Goal: Information Seeking & Learning: Learn about a topic

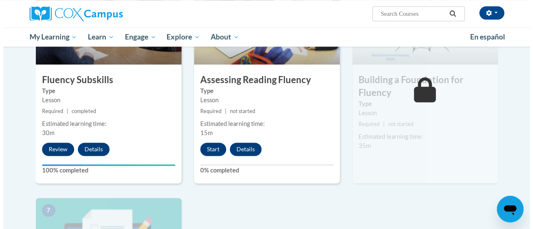
scroll to position [466, 0]
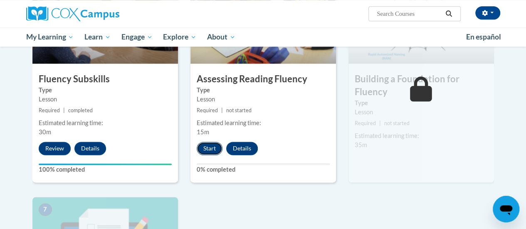
click at [203, 146] on button "Start" at bounding box center [210, 148] width 26 height 13
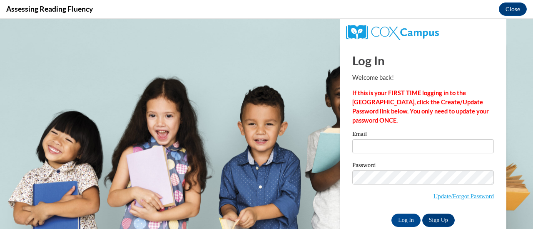
scroll to position [0, 0]
click at [362, 147] on input "Email" at bounding box center [422, 146] width 141 height 14
type input "erin.kuiper@rusd.org"
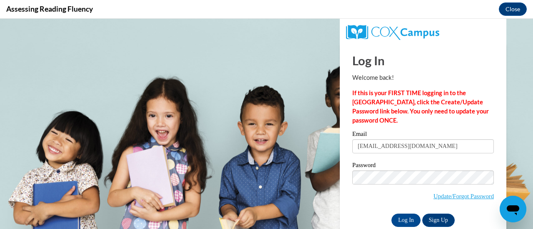
click at [405, 169] on label "Password" at bounding box center [422, 166] width 141 height 8
click at [396, 222] on input "Log In" at bounding box center [405, 220] width 29 height 13
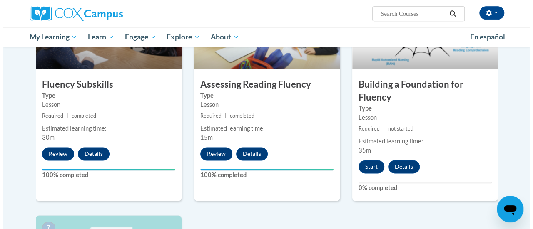
scroll to position [461, 0]
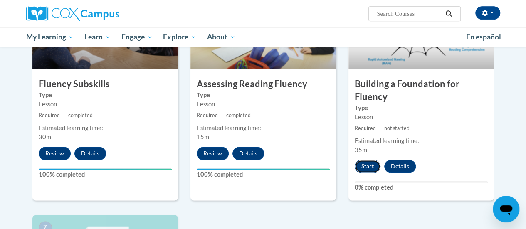
click at [364, 165] on button "Start" at bounding box center [368, 166] width 26 height 13
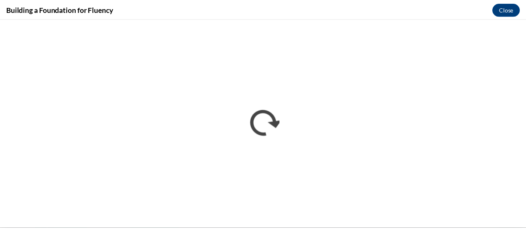
scroll to position [0, 0]
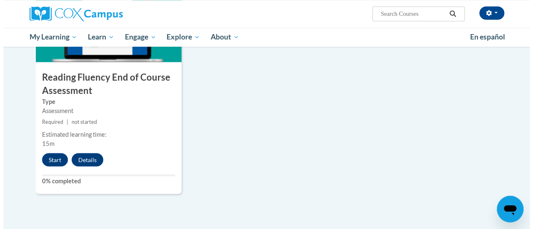
scroll to position [699, 0]
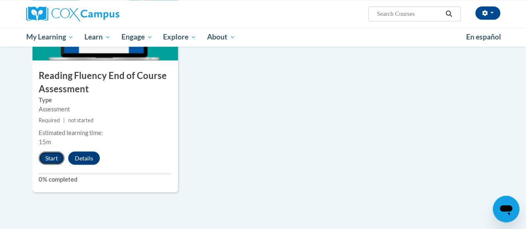
click at [49, 158] on button "Start" at bounding box center [52, 157] width 26 height 13
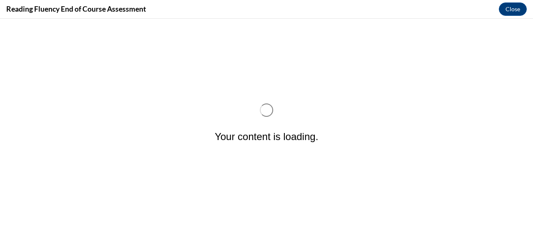
scroll to position [0, 0]
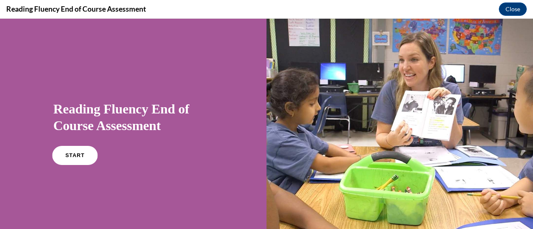
click at [80, 157] on span "START" at bounding box center [74, 156] width 19 height 6
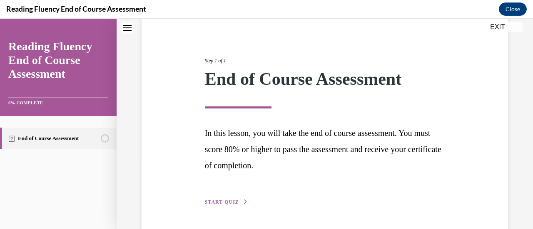
scroll to position [105, 0]
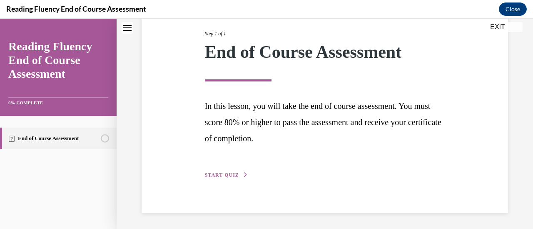
click at [214, 173] on span "START QUIZ" at bounding box center [222, 175] width 34 height 6
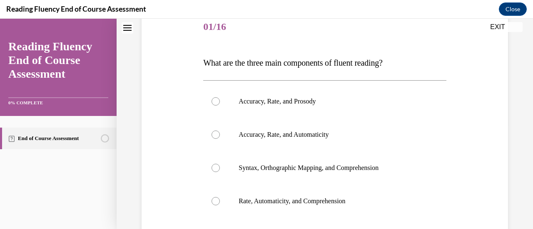
scroll to position [92, 0]
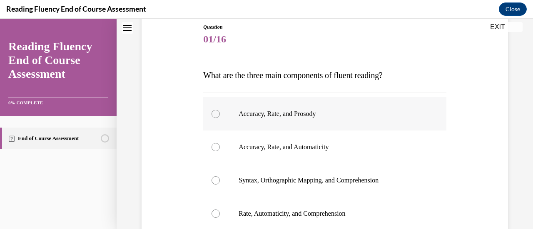
click at [213, 117] on div at bounding box center [215, 114] width 8 height 8
click at [213, 117] on input "Accuracy, Rate, and Prosody" at bounding box center [215, 114] width 8 height 8
radio input "true"
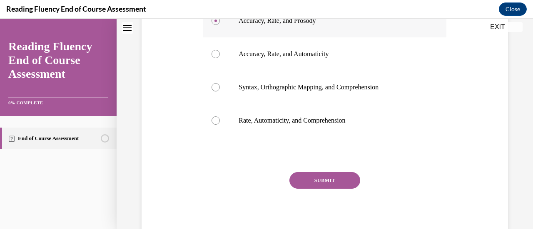
scroll to position [186, 0]
click at [312, 183] on button "SUBMIT" at bounding box center [324, 180] width 71 height 17
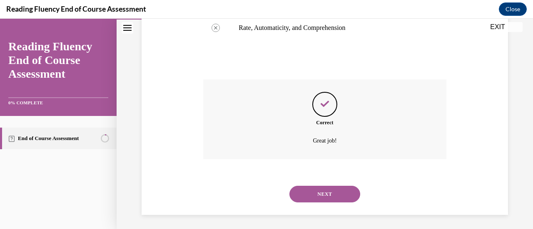
scroll to position [280, 0]
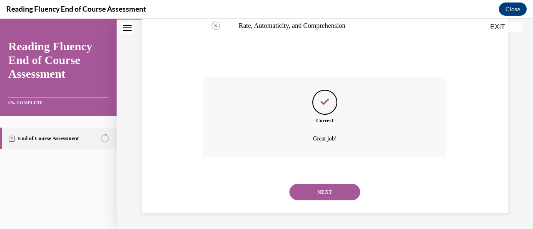
click at [315, 189] on button "NEXT" at bounding box center [324, 192] width 71 height 17
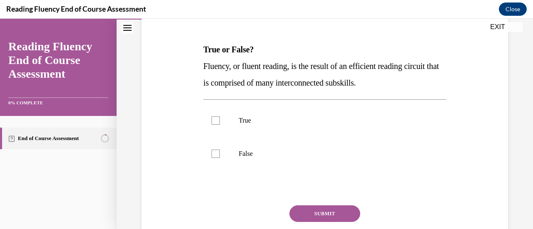
scroll to position [111, 0]
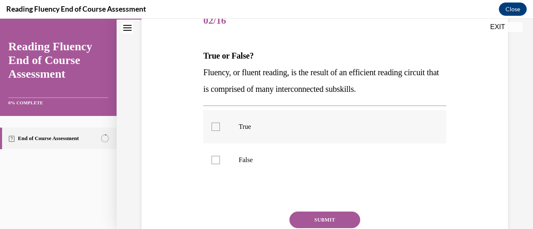
click at [216, 124] on div at bounding box center [215, 127] width 8 height 8
click at [216, 124] on input "True" at bounding box center [215, 127] width 8 height 8
checkbox input "true"
click at [324, 219] on button "SUBMIT" at bounding box center [324, 220] width 71 height 17
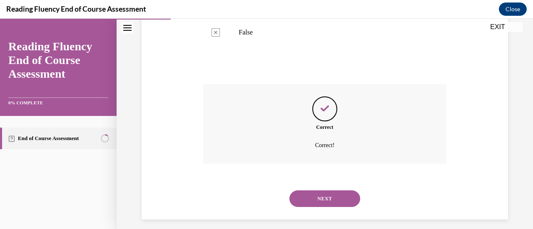
scroll to position [245, 0]
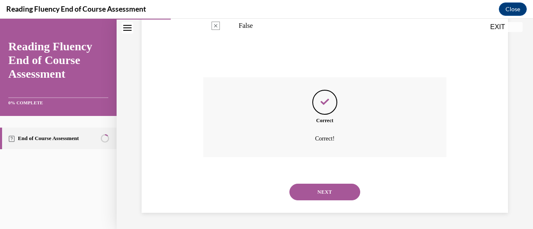
click at [327, 193] on button "NEXT" at bounding box center [324, 192] width 71 height 17
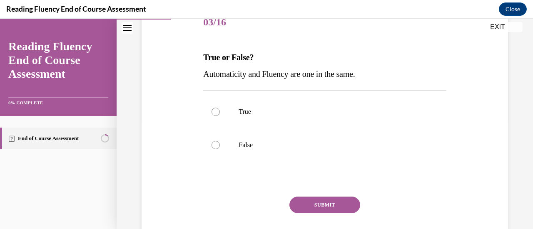
scroll to position [110, 0]
click at [213, 145] on div at bounding box center [215, 145] width 8 height 8
click at [213, 145] on input "False" at bounding box center [215, 145] width 8 height 8
radio input "true"
click at [308, 201] on button "SUBMIT" at bounding box center [324, 204] width 71 height 17
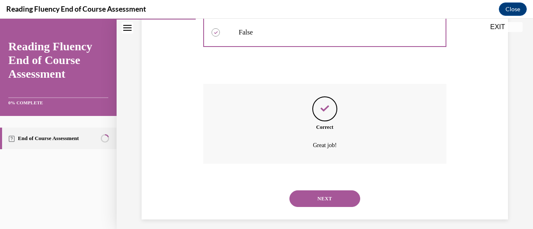
scroll to position [229, 0]
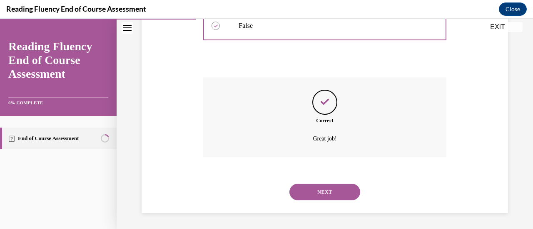
click at [324, 194] on button "NEXT" at bounding box center [324, 192] width 71 height 17
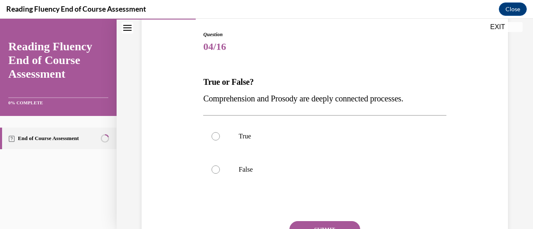
scroll to position [99, 0]
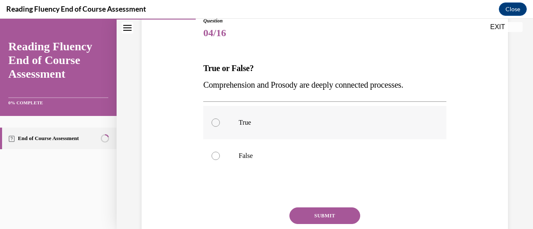
click at [217, 126] on label "True" at bounding box center [324, 122] width 243 height 33
click at [217, 126] on input "True" at bounding box center [215, 123] width 8 height 8
radio input "true"
click at [314, 218] on button "SUBMIT" at bounding box center [324, 216] width 71 height 17
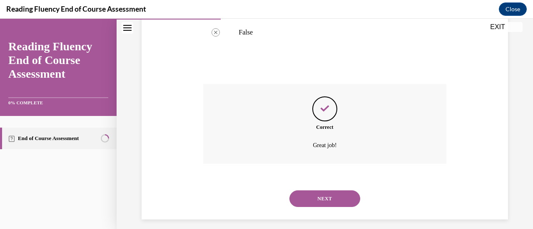
scroll to position [229, 0]
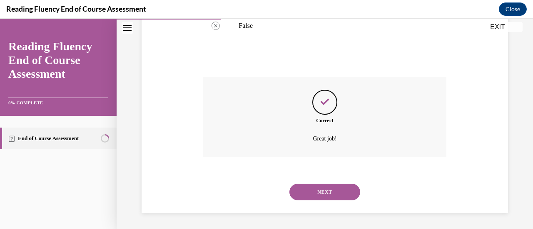
click at [321, 188] on button "NEXT" at bounding box center [324, 192] width 71 height 17
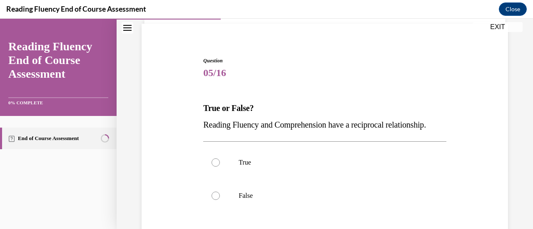
scroll to position [59, 0]
click at [215, 166] on div at bounding box center [215, 162] width 8 height 8
click at [215, 166] on input "True" at bounding box center [215, 162] width 8 height 8
radio input "true"
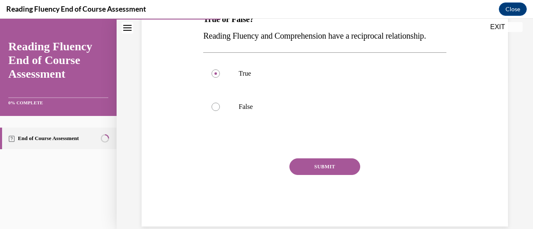
click at [312, 175] on button "SUBMIT" at bounding box center [324, 167] width 71 height 17
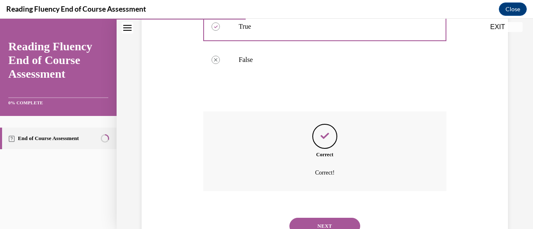
scroll to position [245, 0]
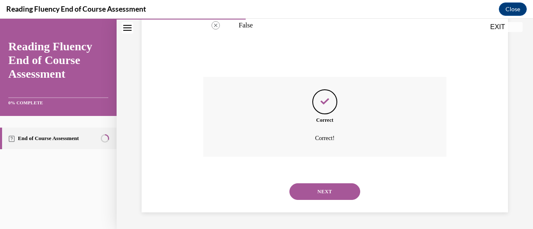
click at [316, 188] on button "NEXT" at bounding box center [324, 191] width 71 height 17
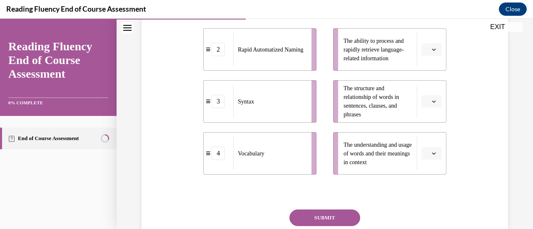
scroll to position [244, 0]
click at [423, 159] on button "button" at bounding box center [431, 154] width 20 height 12
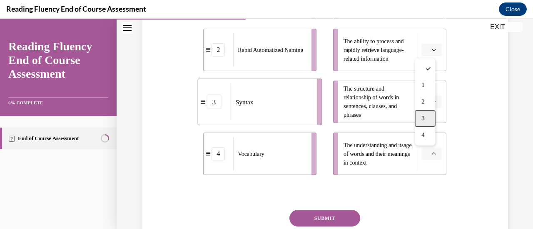
click at [421, 122] on div "3" at bounding box center [424, 118] width 20 height 17
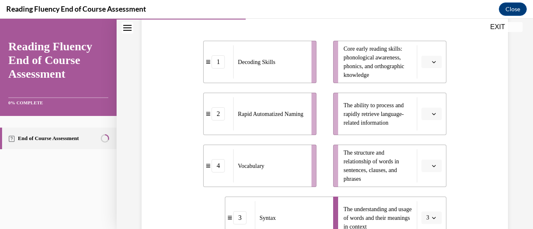
scroll to position [185, 0]
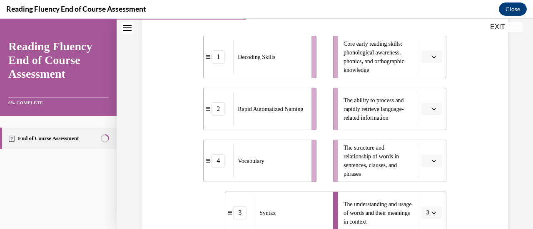
click at [431, 213] on icon "button" at bounding box center [433, 213] width 4 height 4
click at [422, 195] on span "4" at bounding box center [420, 194] width 3 height 7
click at [431, 158] on span "button" at bounding box center [434, 161] width 6 height 6
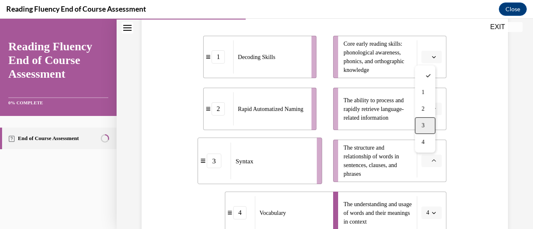
click at [423, 125] on span "3" at bounding box center [422, 125] width 3 height 7
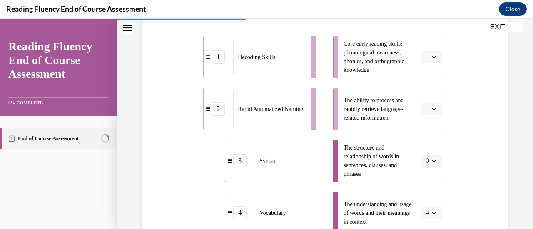
click at [431, 59] on icon "button" at bounding box center [433, 57] width 4 height 4
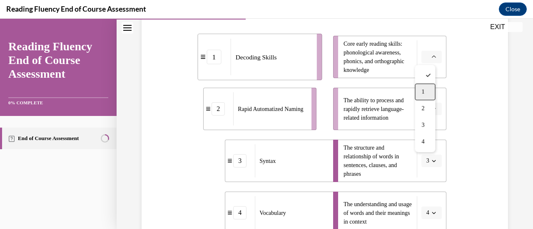
click at [425, 88] on div "1" at bounding box center [424, 92] width 20 height 17
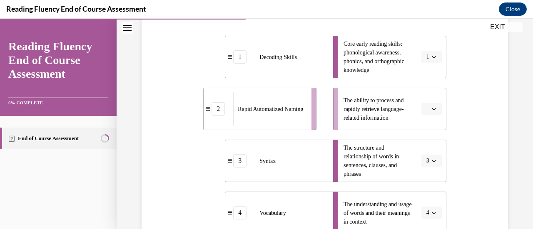
click at [431, 111] on span "button" at bounding box center [434, 109] width 6 height 6
click at [426, 152] on div "2" at bounding box center [424, 160] width 20 height 17
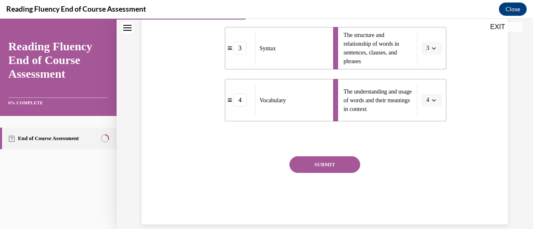
scroll to position [310, 0]
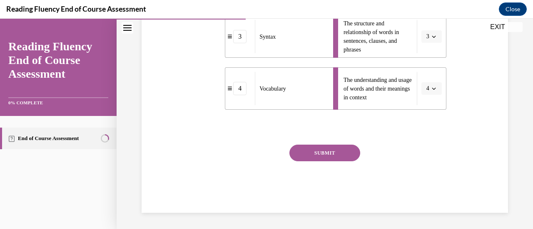
click at [324, 146] on button "SUBMIT" at bounding box center [324, 153] width 71 height 17
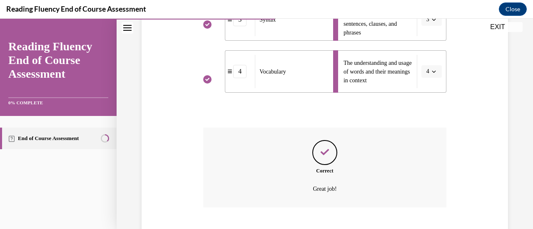
scroll to position [377, 0]
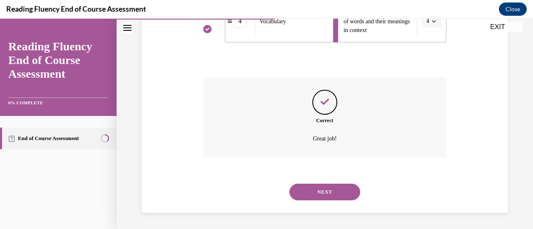
click at [321, 189] on button "NEXT" at bounding box center [324, 192] width 71 height 17
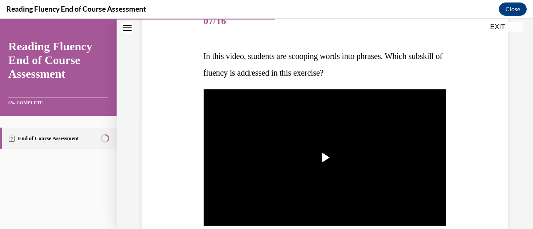
scroll to position [116, 0]
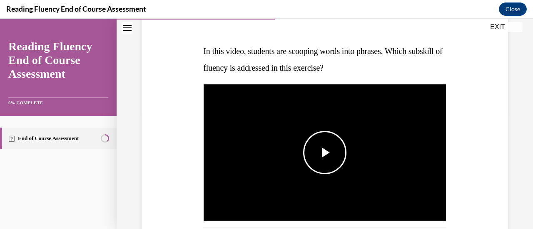
click at [325, 153] on span "Video player" at bounding box center [325, 153] width 0 height 0
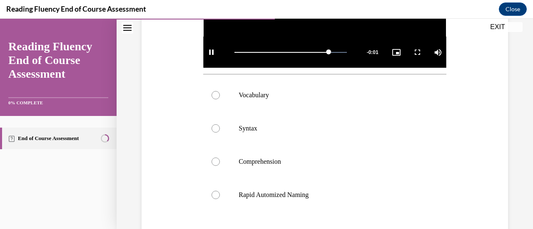
scroll to position [270, 0]
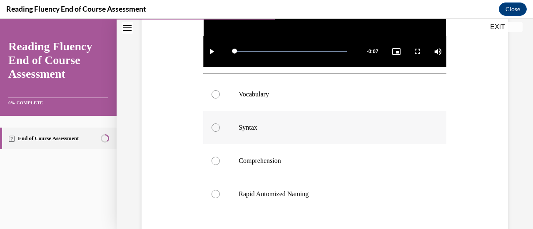
click at [218, 124] on div at bounding box center [215, 128] width 8 height 8
click at [218, 124] on input "Syntax" at bounding box center [215, 128] width 8 height 8
radio input "true"
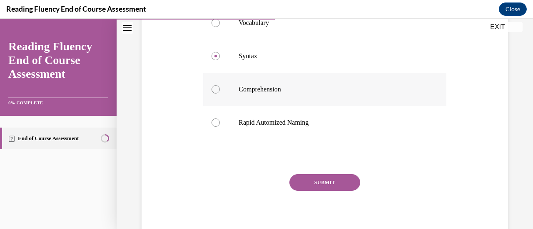
scroll to position [350, 0]
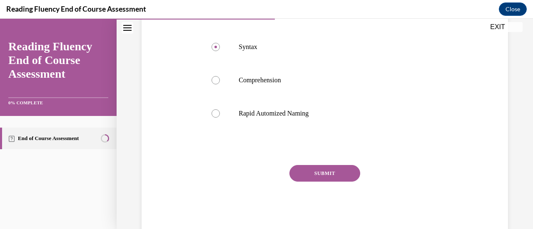
click at [319, 174] on button "SUBMIT" at bounding box center [324, 173] width 71 height 17
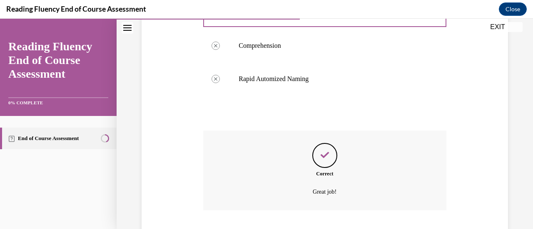
scroll to position [436, 0]
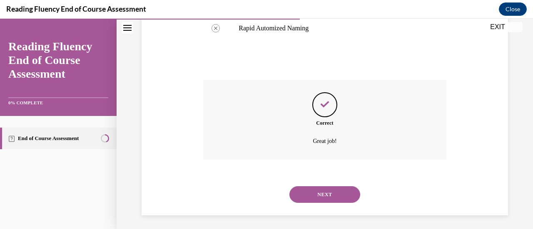
click at [319, 193] on button "NEXT" at bounding box center [324, 194] width 71 height 17
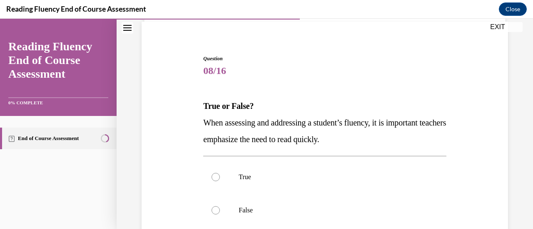
scroll to position [95, 0]
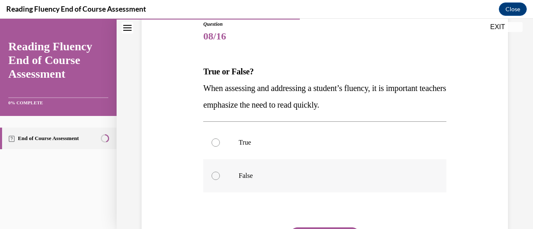
click at [216, 177] on div at bounding box center [215, 176] width 8 height 8
click at [216, 177] on input "False" at bounding box center [215, 176] width 8 height 8
radio input "true"
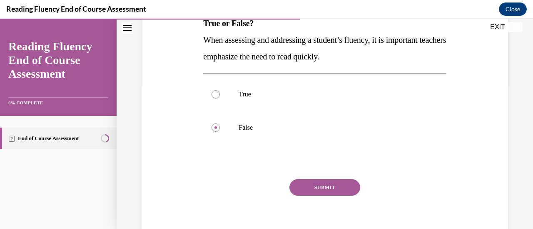
click at [320, 190] on button "SUBMIT" at bounding box center [324, 187] width 71 height 17
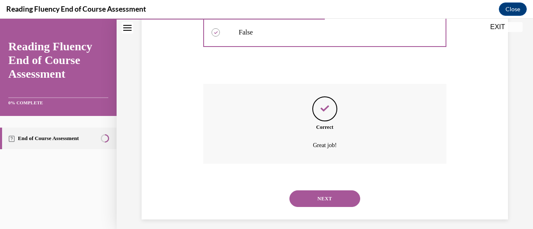
scroll to position [245, 0]
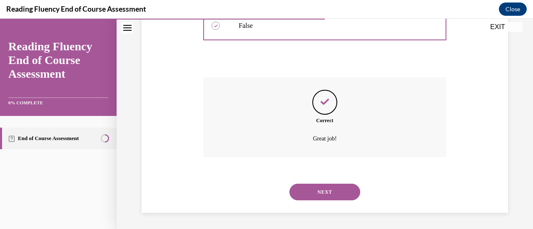
click at [320, 190] on button "NEXT" at bounding box center [324, 192] width 71 height 17
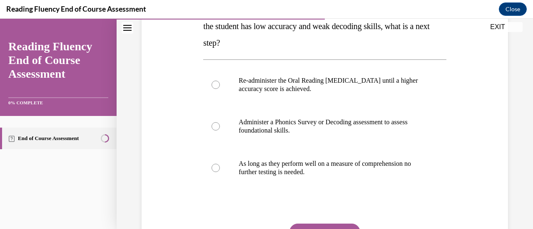
scroll to position [158, 0]
click at [213, 122] on div at bounding box center [215, 126] width 8 height 8
click at [213, 122] on input "Administer a Phonics Survey or Decoding assessment to assess foundational skill…" at bounding box center [215, 126] width 8 height 8
radio input "true"
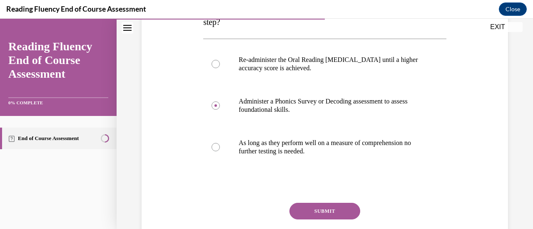
click at [326, 213] on button "SUBMIT" at bounding box center [324, 211] width 71 height 17
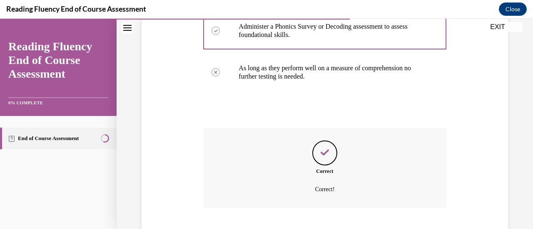
scroll to position [304, 0]
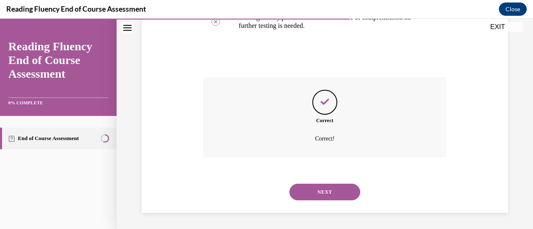
click at [318, 185] on button "NEXT" at bounding box center [324, 192] width 71 height 17
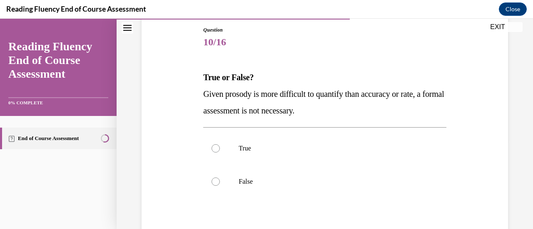
scroll to position [90, 0]
click at [215, 182] on div at bounding box center [215, 181] width 8 height 8
click at [215, 182] on input "False" at bounding box center [215, 181] width 8 height 8
radio input "true"
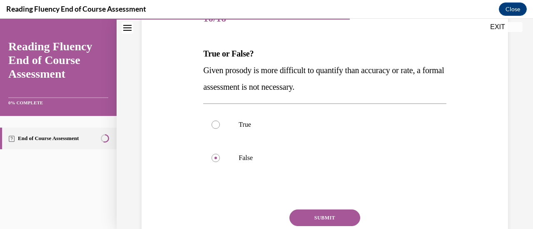
click at [317, 214] on button "SUBMIT" at bounding box center [324, 218] width 71 height 17
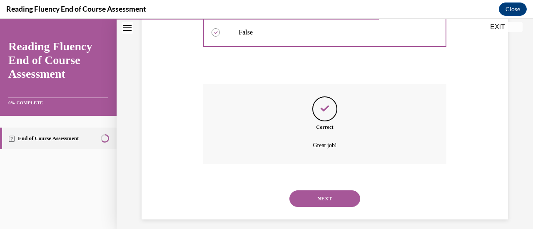
scroll to position [245, 0]
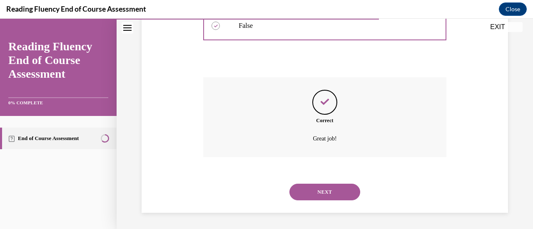
click at [317, 194] on button "NEXT" at bounding box center [324, 192] width 71 height 17
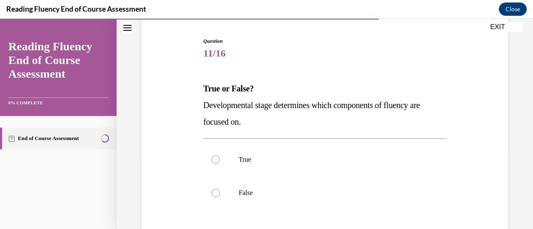
scroll to position [79, 0]
click at [212, 166] on label "True" at bounding box center [324, 159] width 243 height 33
click at [212, 164] on input "True" at bounding box center [215, 159] width 8 height 8
radio input "true"
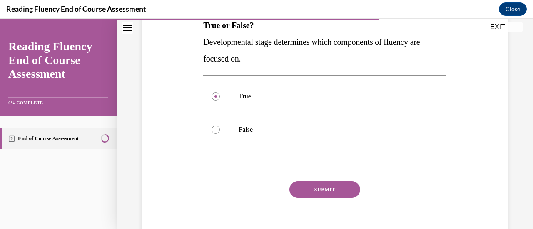
click at [314, 193] on button "SUBMIT" at bounding box center [324, 189] width 71 height 17
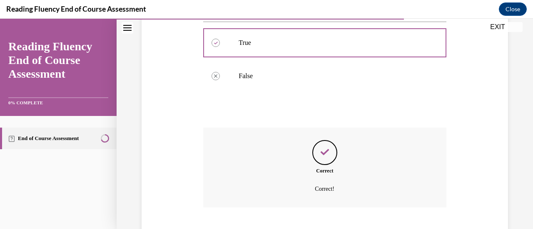
scroll to position [245, 0]
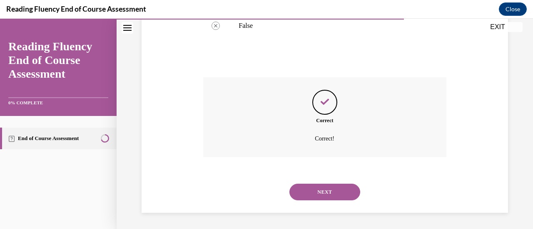
click at [317, 196] on button "NEXT" at bounding box center [324, 192] width 71 height 17
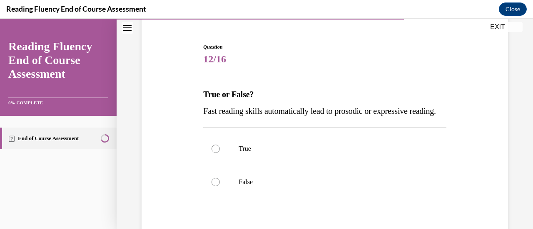
scroll to position [80, 0]
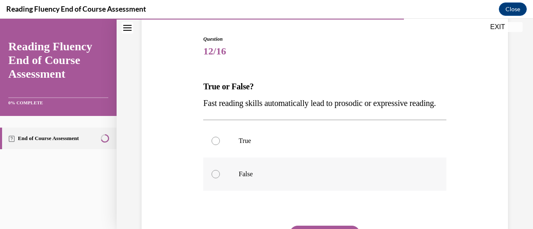
click at [216, 179] on div at bounding box center [215, 174] width 8 height 8
click at [216, 179] on input "False" at bounding box center [215, 174] width 8 height 8
radio input "true"
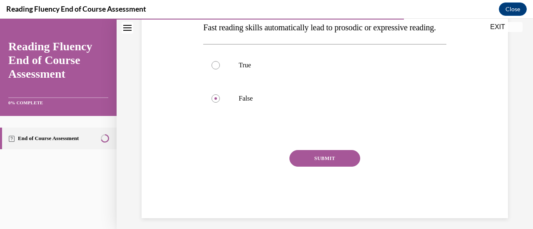
click at [320, 167] on button "SUBMIT" at bounding box center [324, 158] width 71 height 17
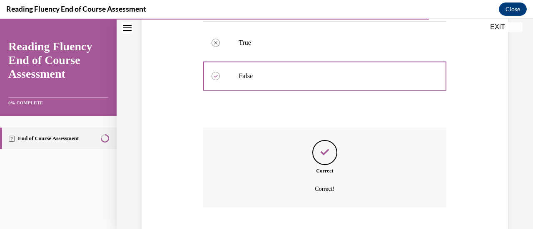
scroll to position [245, 0]
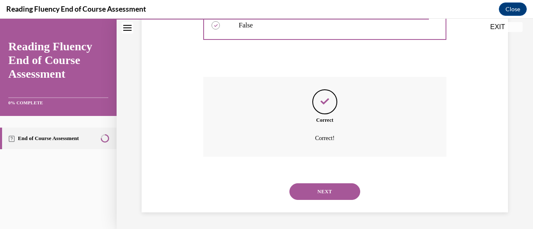
click at [323, 188] on button "NEXT" at bounding box center [324, 191] width 71 height 17
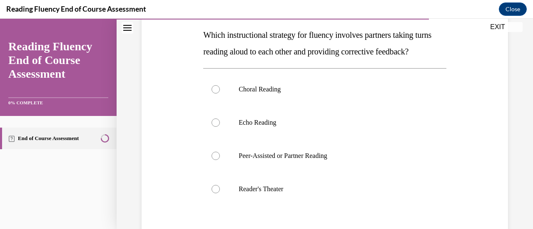
scroll to position [132, 0]
click at [215, 160] on div at bounding box center [215, 155] width 8 height 8
click at [215, 160] on input "Peer-Assisted or Partner Reading" at bounding box center [215, 155] width 8 height 8
radio input "true"
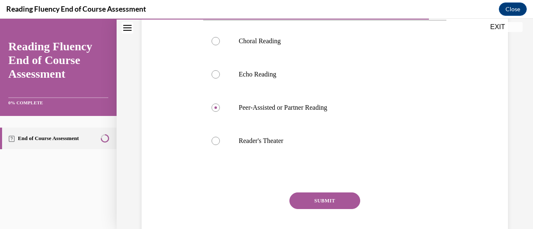
click at [324, 209] on button "SUBMIT" at bounding box center [324, 201] width 71 height 17
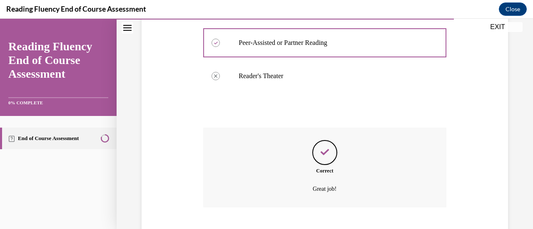
scroll to position [312, 0]
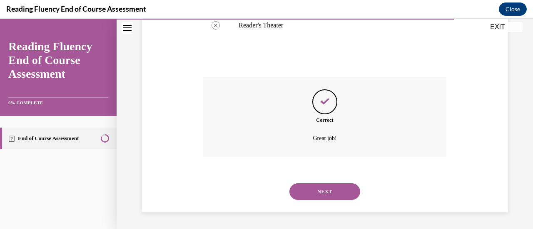
click at [318, 186] on button "NEXT" at bounding box center [324, 191] width 71 height 17
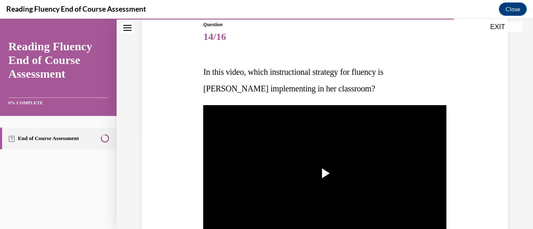
scroll to position [96, 0]
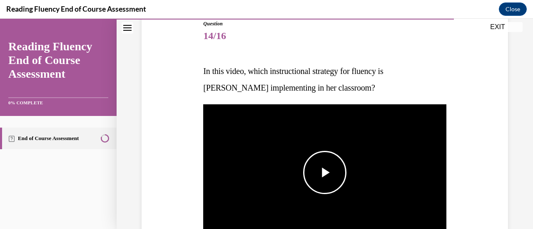
click at [325, 173] on span "Video player" at bounding box center [325, 173] width 0 height 0
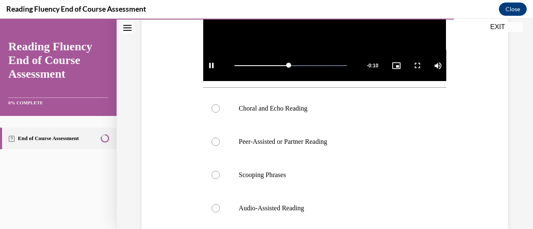
scroll to position [256, 0]
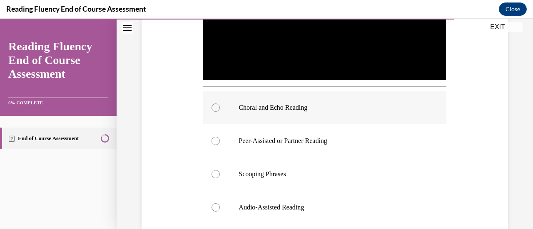
click at [211, 107] on div at bounding box center [215, 108] width 8 height 8
click at [211, 107] on input "Choral and Echo Reading" at bounding box center [215, 108] width 8 height 8
radio input "true"
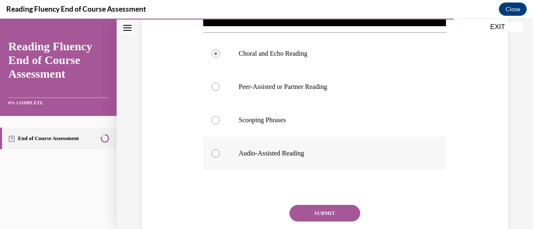
scroll to position [313, 0]
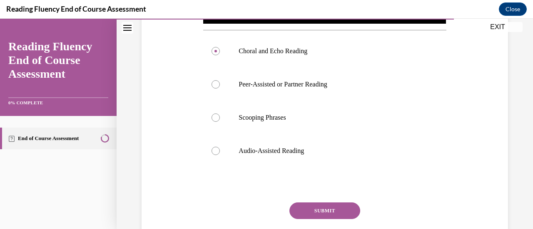
click at [322, 209] on button "SUBMIT" at bounding box center [324, 211] width 71 height 17
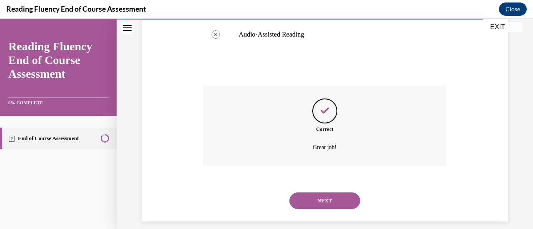
scroll to position [436, 0]
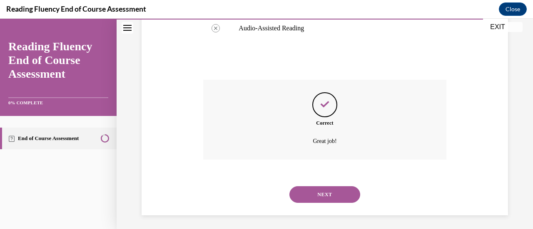
click at [320, 194] on button "NEXT" at bounding box center [324, 194] width 71 height 17
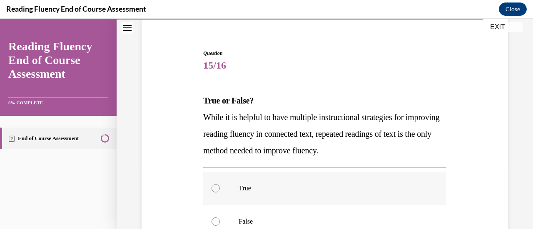
scroll to position [114, 0]
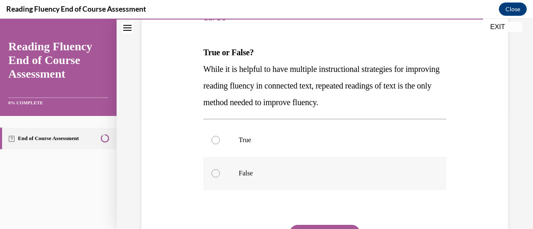
click at [216, 172] on div at bounding box center [215, 173] width 8 height 8
click at [216, 172] on input "False" at bounding box center [215, 173] width 8 height 8
radio input "true"
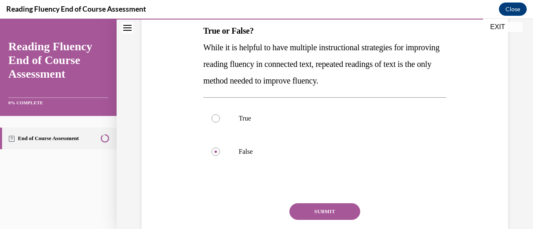
click at [320, 213] on button "SUBMIT" at bounding box center [324, 211] width 71 height 17
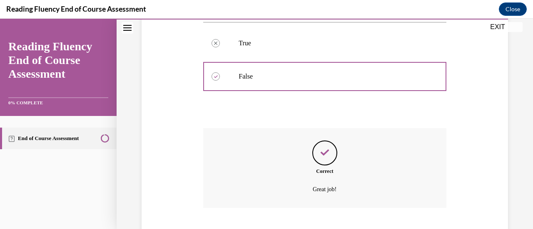
scroll to position [262, 0]
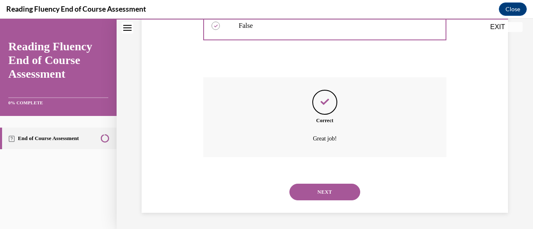
click at [321, 190] on button "NEXT" at bounding box center [324, 192] width 71 height 17
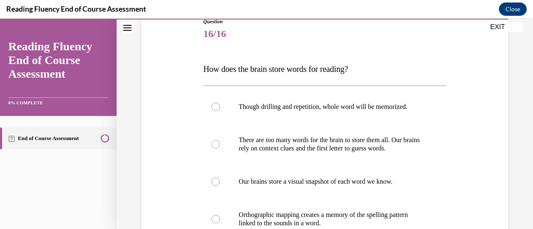
scroll to position [99, 0]
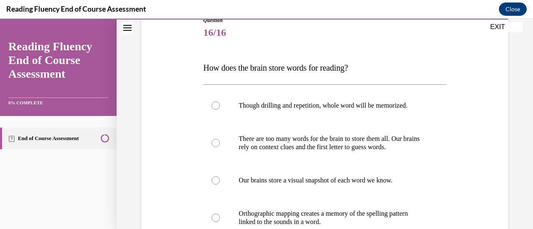
click at [444, 173] on div "Question 16/16 How does the brain store words for reading? Though drilling and …" at bounding box center [324, 167] width 370 height 350
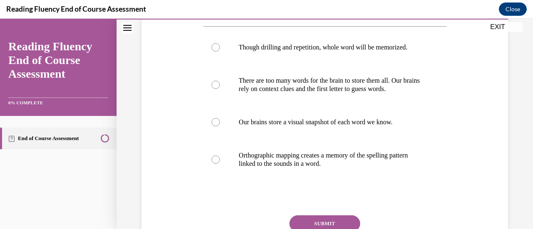
scroll to position [158, 0]
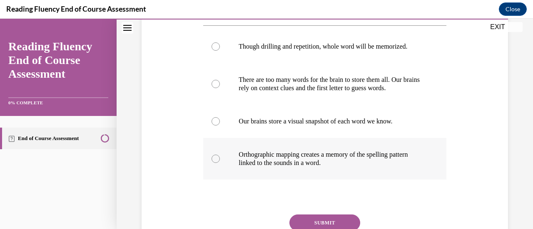
click at [213, 158] on div at bounding box center [215, 159] width 8 height 8
click at [213, 158] on input "Orthographic mapping creates a memory of the spelling pattern linked to the sou…" at bounding box center [215, 159] width 8 height 8
radio input "true"
click at [323, 221] on button "SUBMIT" at bounding box center [324, 223] width 71 height 17
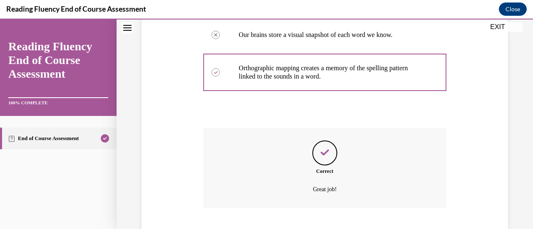
scroll to position [295, 0]
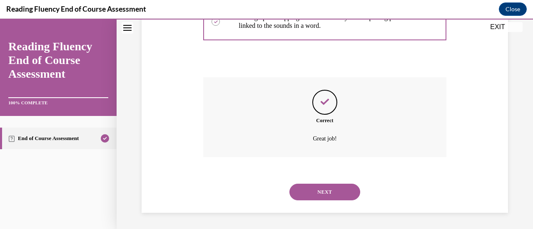
click at [321, 196] on button "NEXT" at bounding box center [324, 192] width 71 height 17
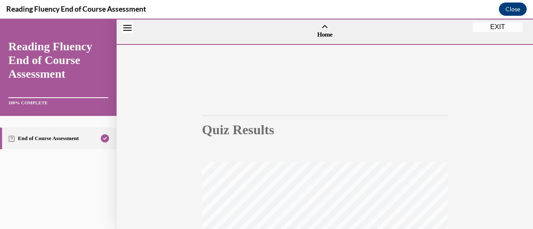
scroll to position [216, 0]
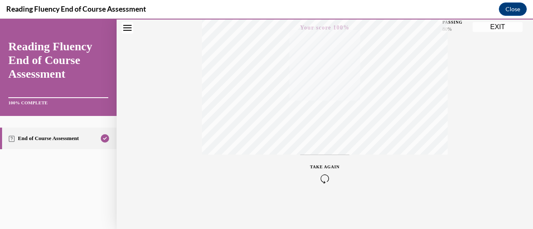
click at [493, 28] on button "EXIT" at bounding box center [497, 27] width 50 height 10
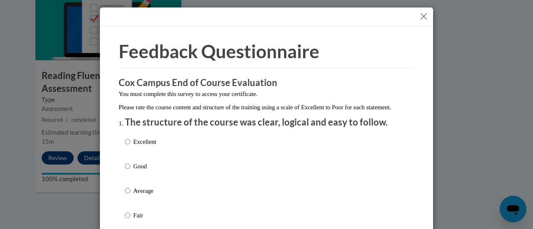
scroll to position [27, 0]
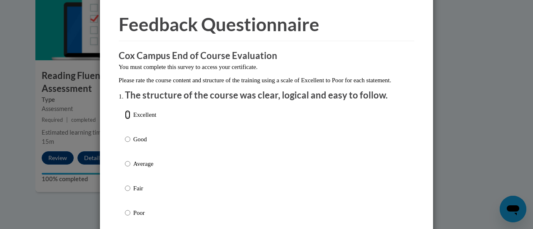
click at [125, 119] on input "Excellent" at bounding box center [127, 114] width 5 height 9
radio input "true"
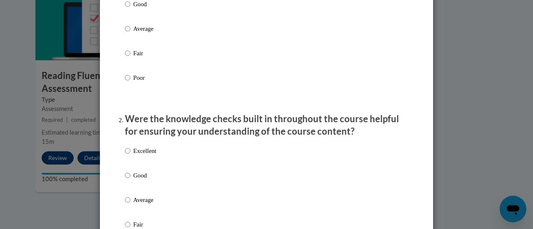
scroll to position [168, 0]
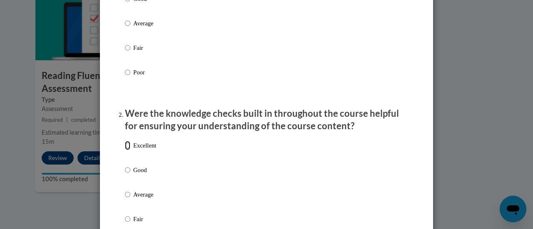
click at [126, 150] on input "Excellent" at bounding box center [127, 145] width 5 height 9
radio input "true"
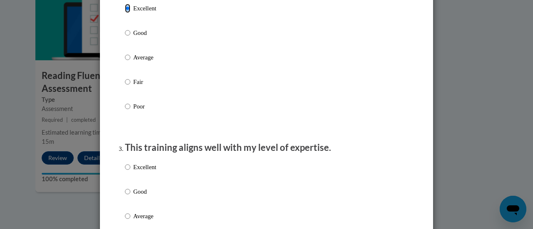
scroll to position [311, 0]
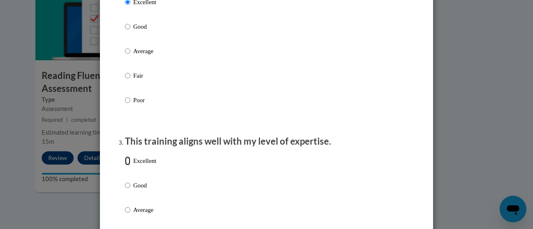
click at [125, 166] on input "Excellent" at bounding box center [127, 160] width 5 height 9
radio input "true"
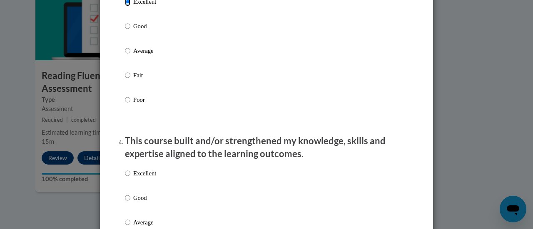
scroll to position [476, 0]
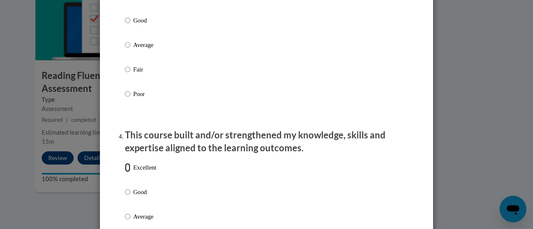
click at [125, 172] on input "Excellent" at bounding box center [127, 167] width 5 height 9
radio input "true"
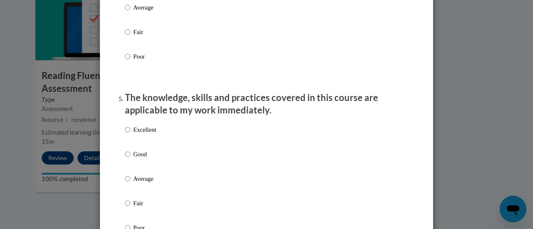
scroll to position [688, 0]
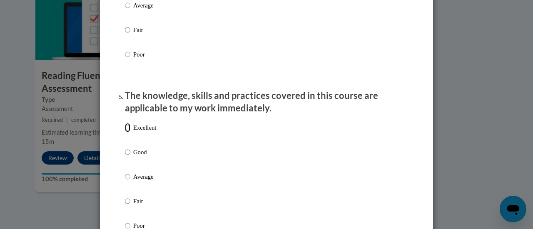
click at [126, 132] on input "Excellent" at bounding box center [127, 127] width 5 height 9
radio input "true"
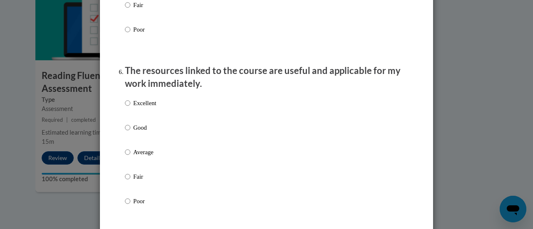
scroll to position [891, 0]
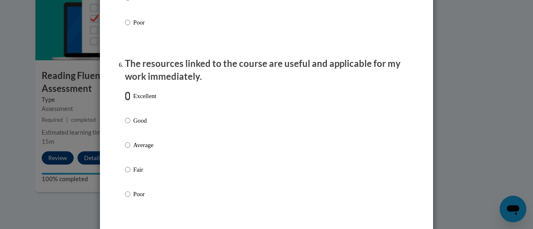
click at [125, 101] on input "Excellent" at bounding box center [127, 96] width 5 height 9
radio input "true"
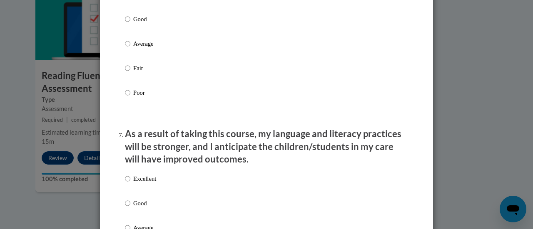
scroll to position [994, 0]
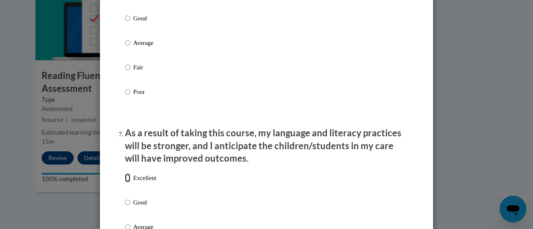
click at [126, 183] on input "Excellent" at bounding box center [127, 178] width 5 height 9
radio input "true"
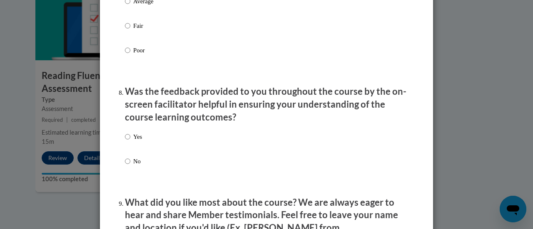
scroll to position [1241, 0]
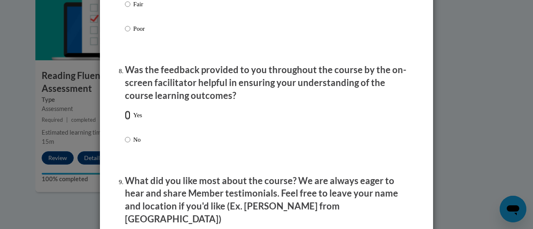
click at [125, 120] on input "Yes" at bounding box center [127, 115] width 5 height 9
radio input "true"
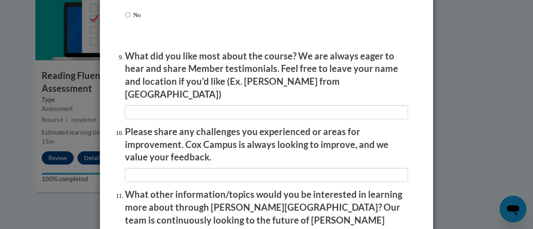
scroll to position [1501, 0]
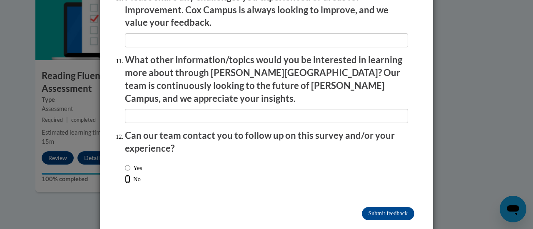
click at [125, 175] on input "No" at bounding box center [127, 179] width 5 height 9
radio input "true"
click at [371, 207] on input "Submit feedback" at bounding box center [388, 213] width 52 height 13
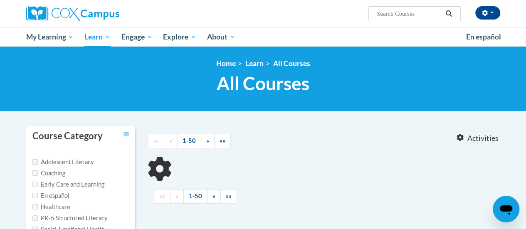
type input "data driven instruction"
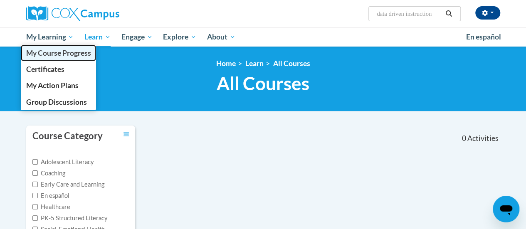
click at [64, 52] on span "My Course Progress" at bounding box center [58, 53] width 65 height 9
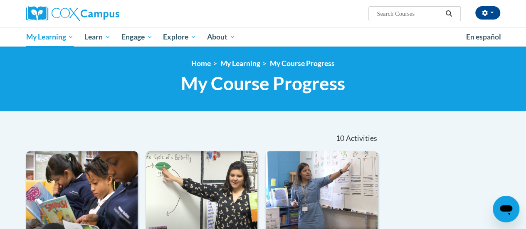
click at [406, 13] on input "Search..." at bounding box center [409, 14] width 67 height 10
type input "Data Driven Instruction"
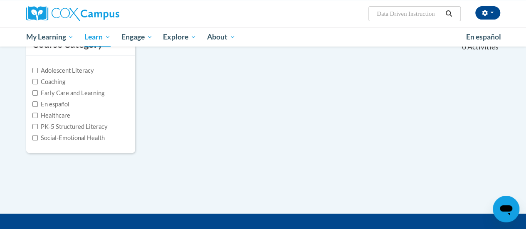
scroll to position [87, 0]
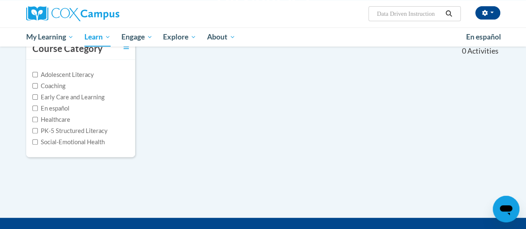
click at [378, 147] on div "Course Category Adolescent Literacy Coaching Early Care and Learning En español…" at bounding box center [263, 103] width 487 height 130
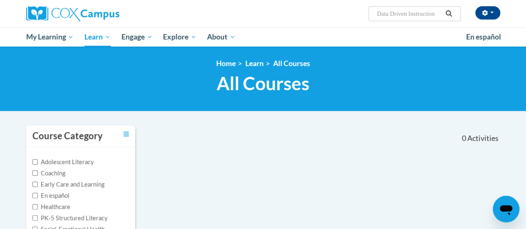
click at [439, 12] on input "Data Driven Instruction" at bounding box center [409, 14] width 67 height 10
type input "D"
